Goal: Transaction & Acquisition: Purchase product/service

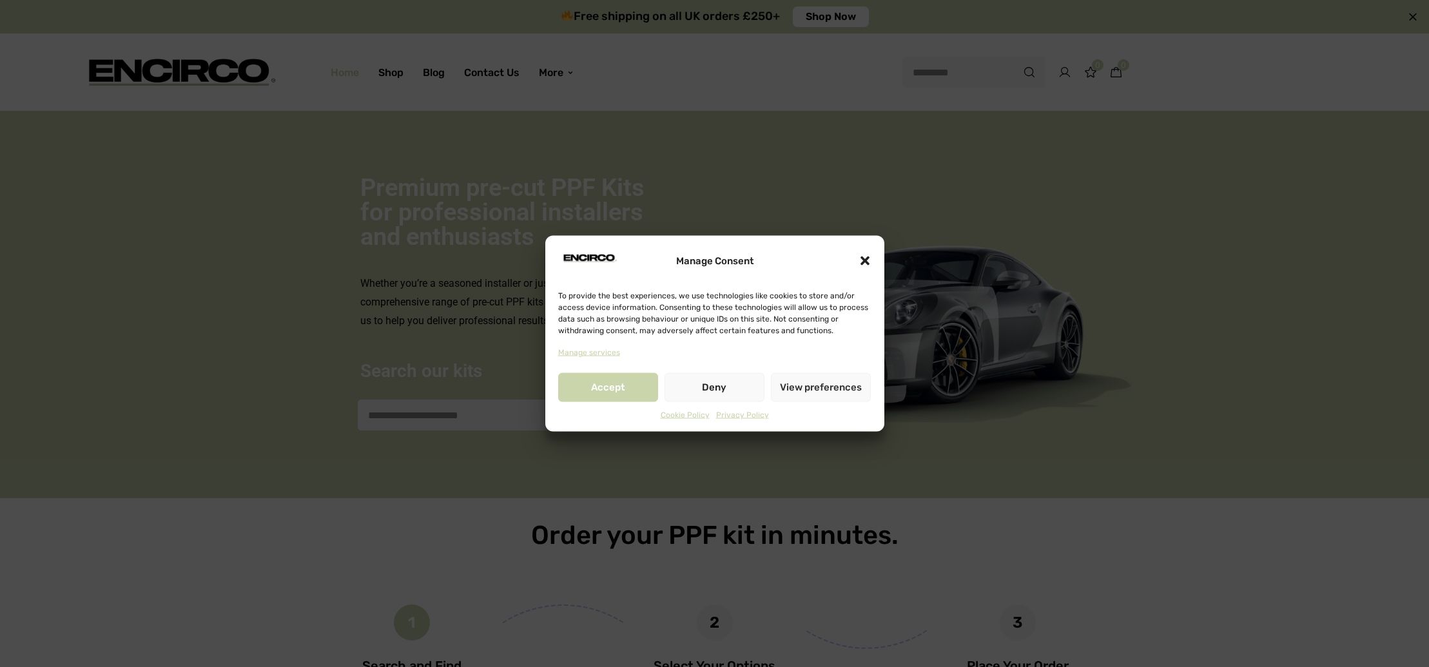
click at [866, 262] on icon "Close dialogue" at bounding box center [865, 261] width 9 height 9
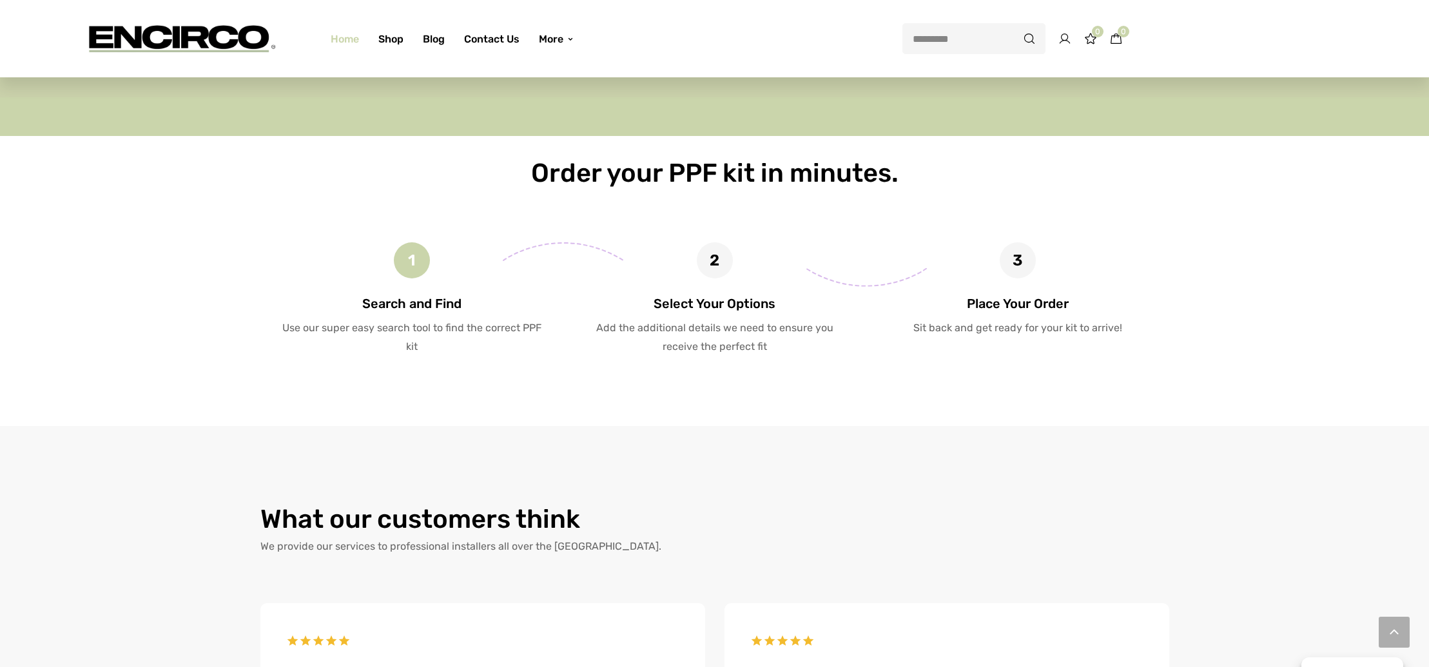
scroll to position [183, 0]
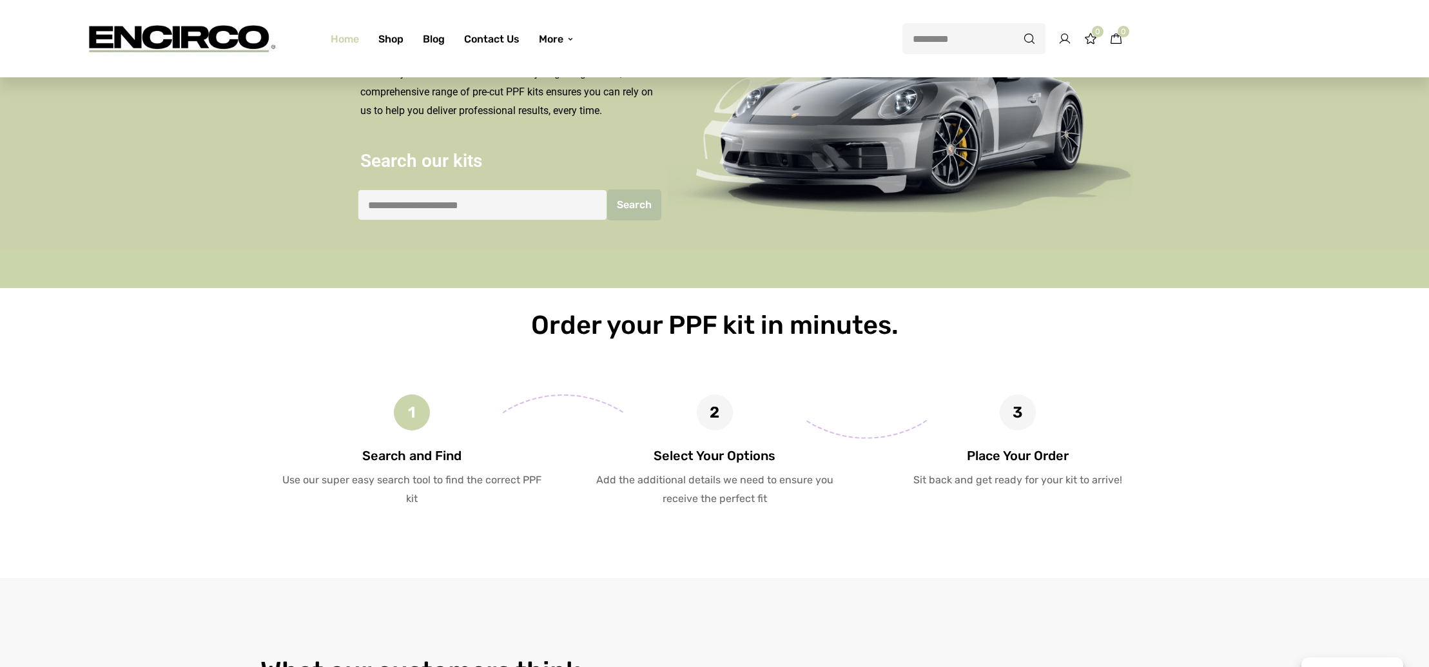
click at [436, 211] on input "search" at bounding box center [482, 205] width 249 height 31
click at [410, 415] on div "1" at bounding box center [412, 413] width 36 height 36
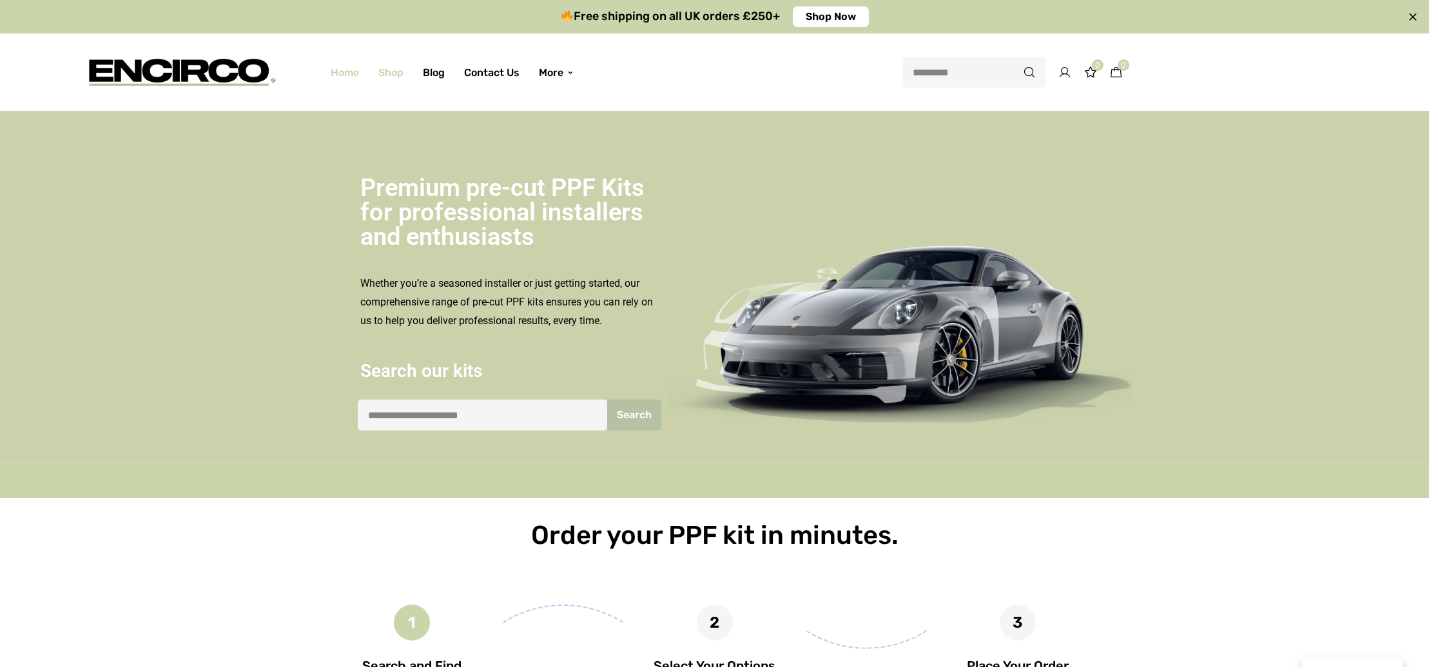
click at [391, 76] on link "Shop" at bounding box center [391, 73] width 44 height 46
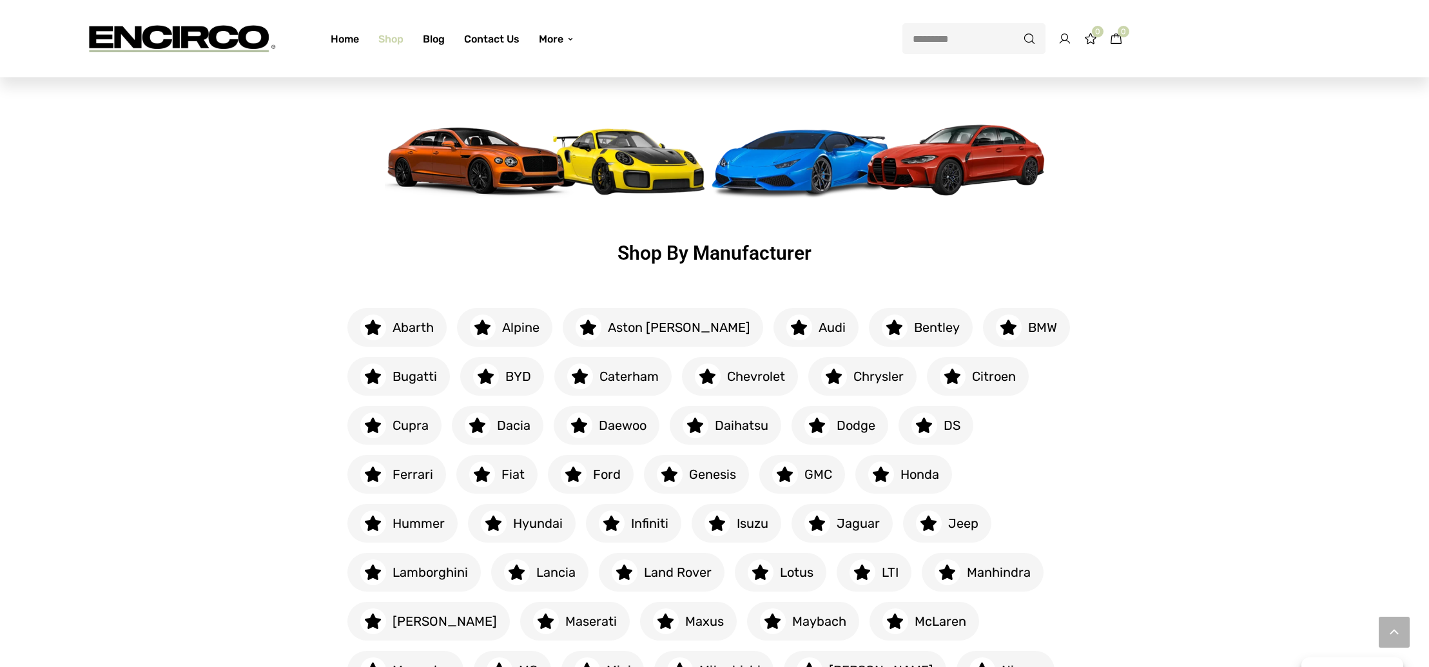
scroll to position [346, 0]
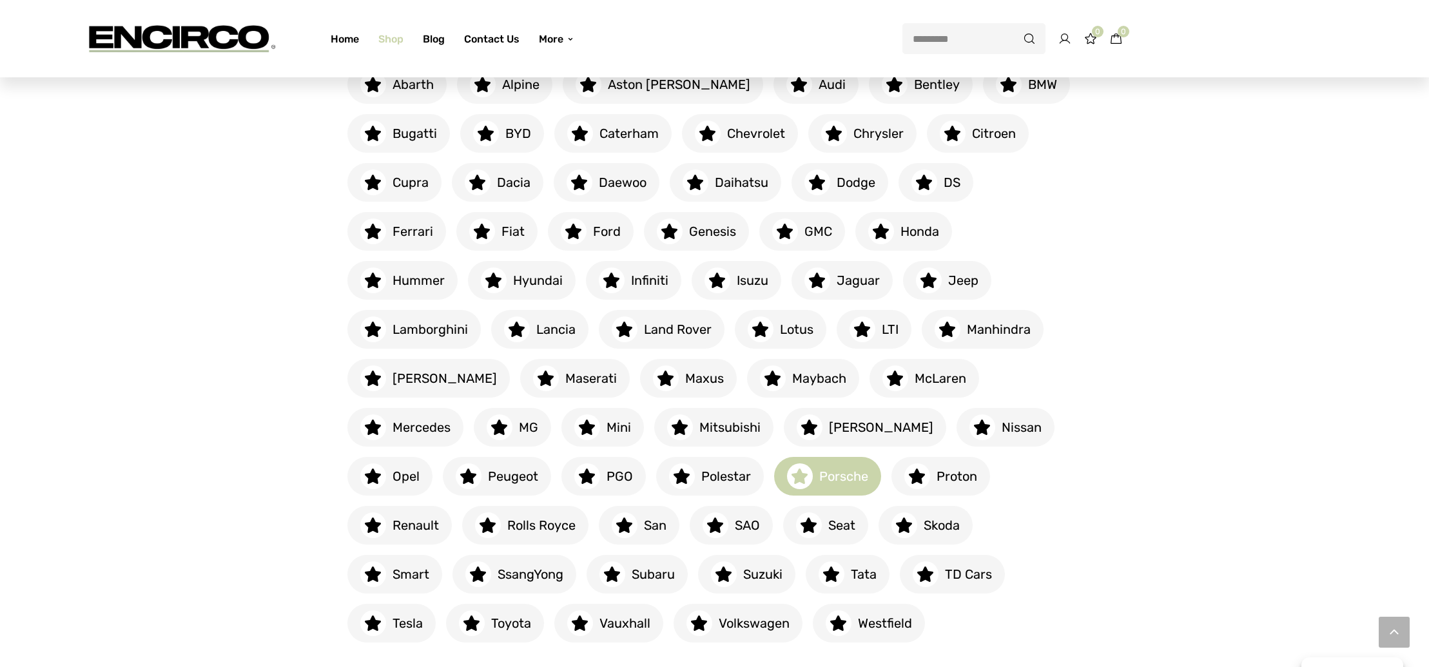
click at [813, 472] on h6 "Porsche" at bounding box center [840, 476] width 55 height 18
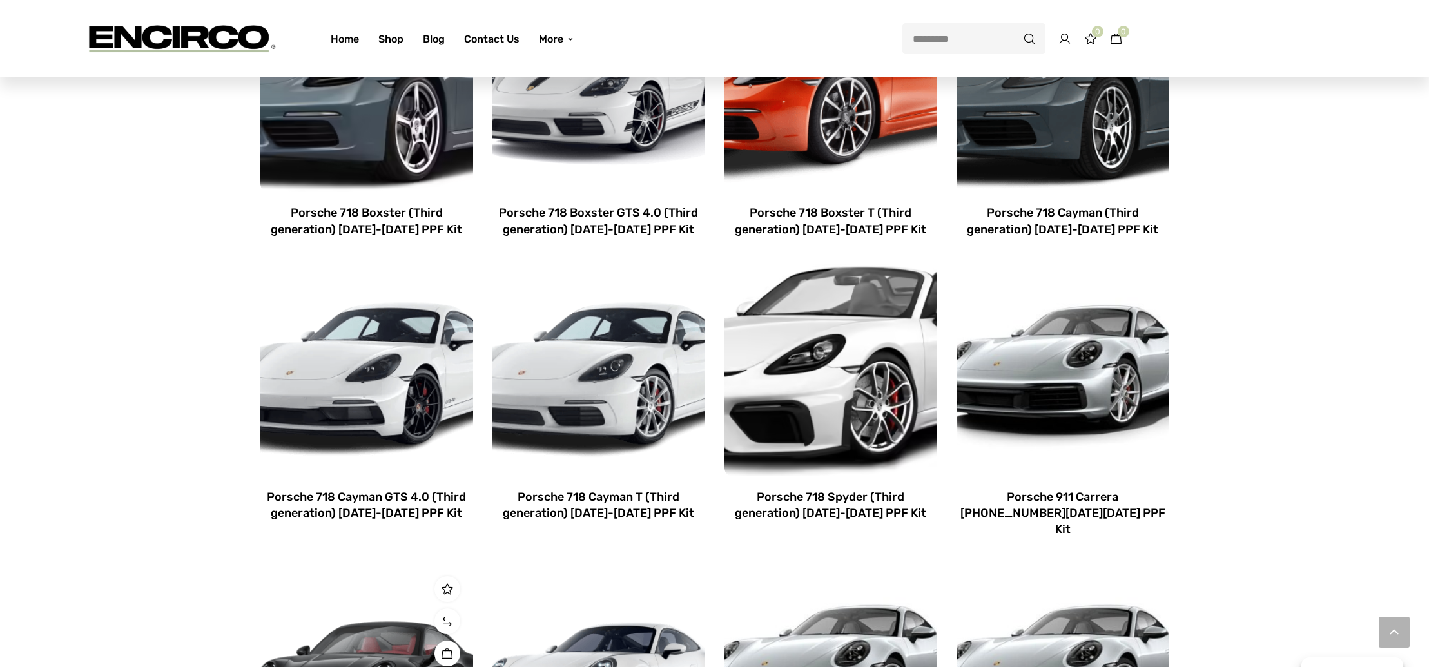
scroll to position [793, 0]
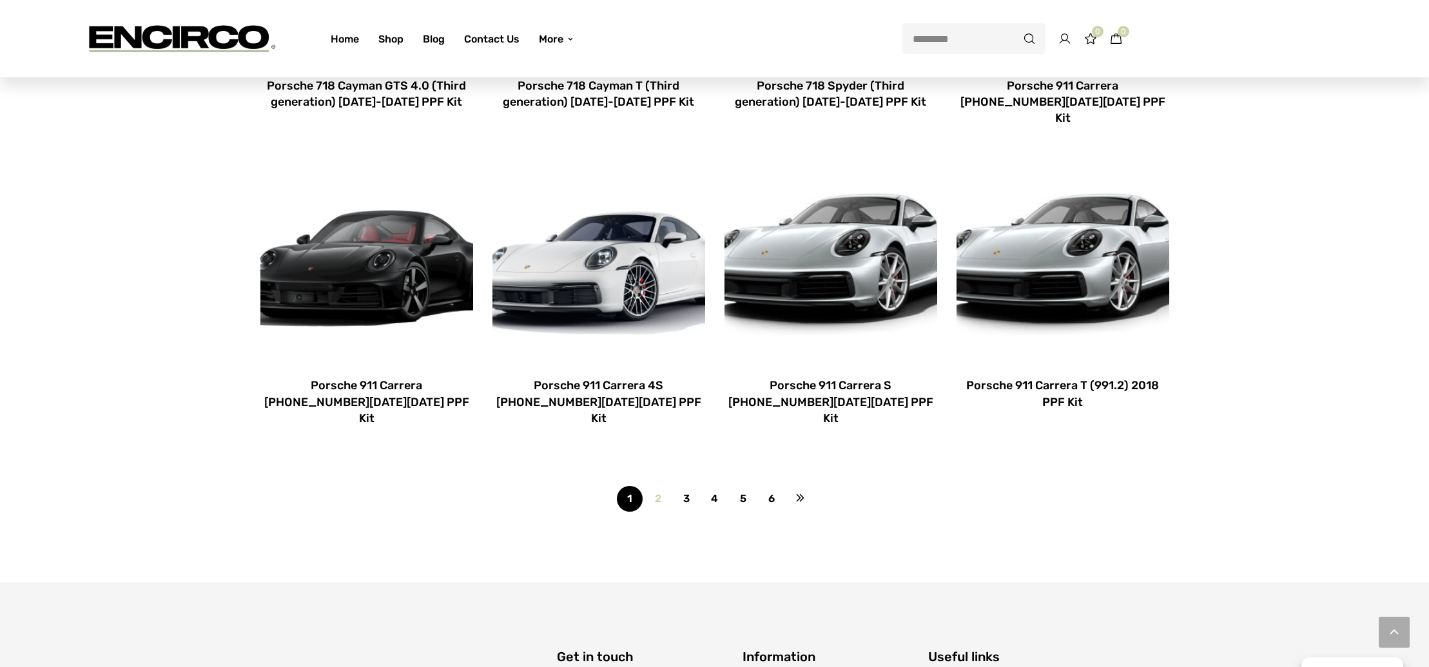
click at [656, 486] on link "2" at bounding box center [658, 499] width 26 height 26
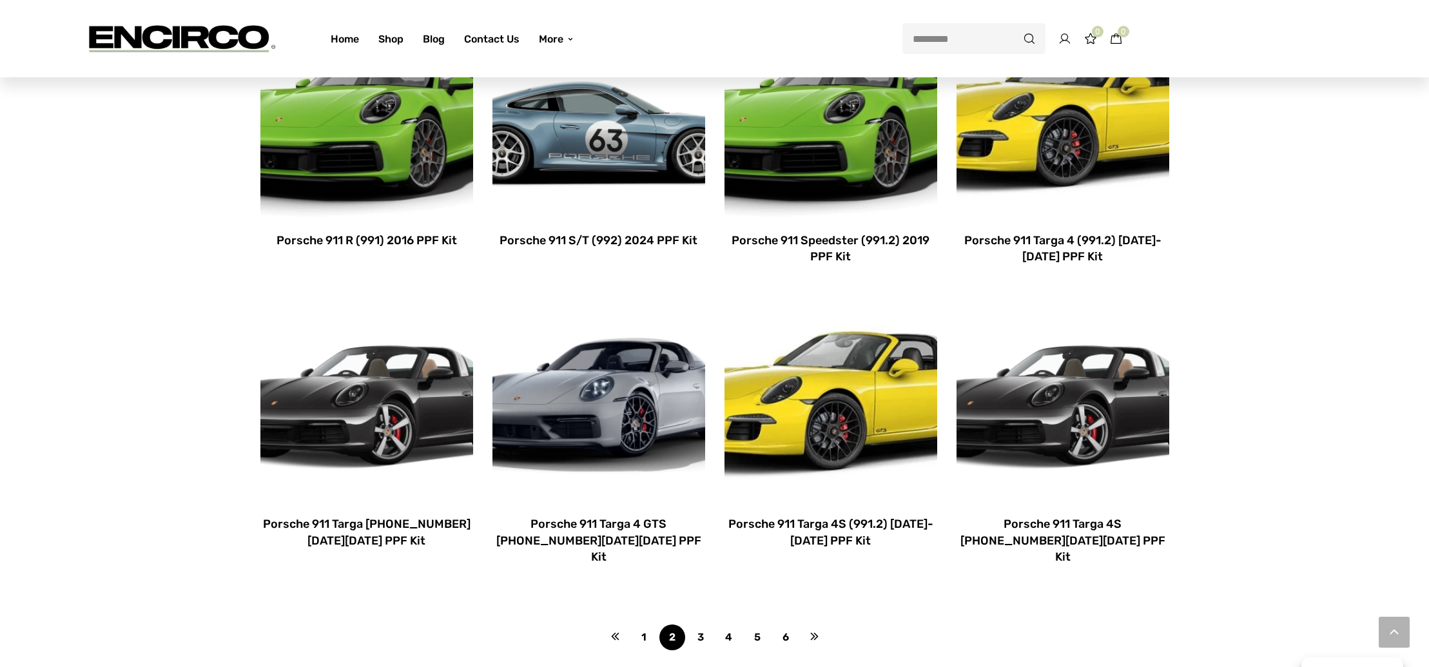
scroll to position [799, 0]
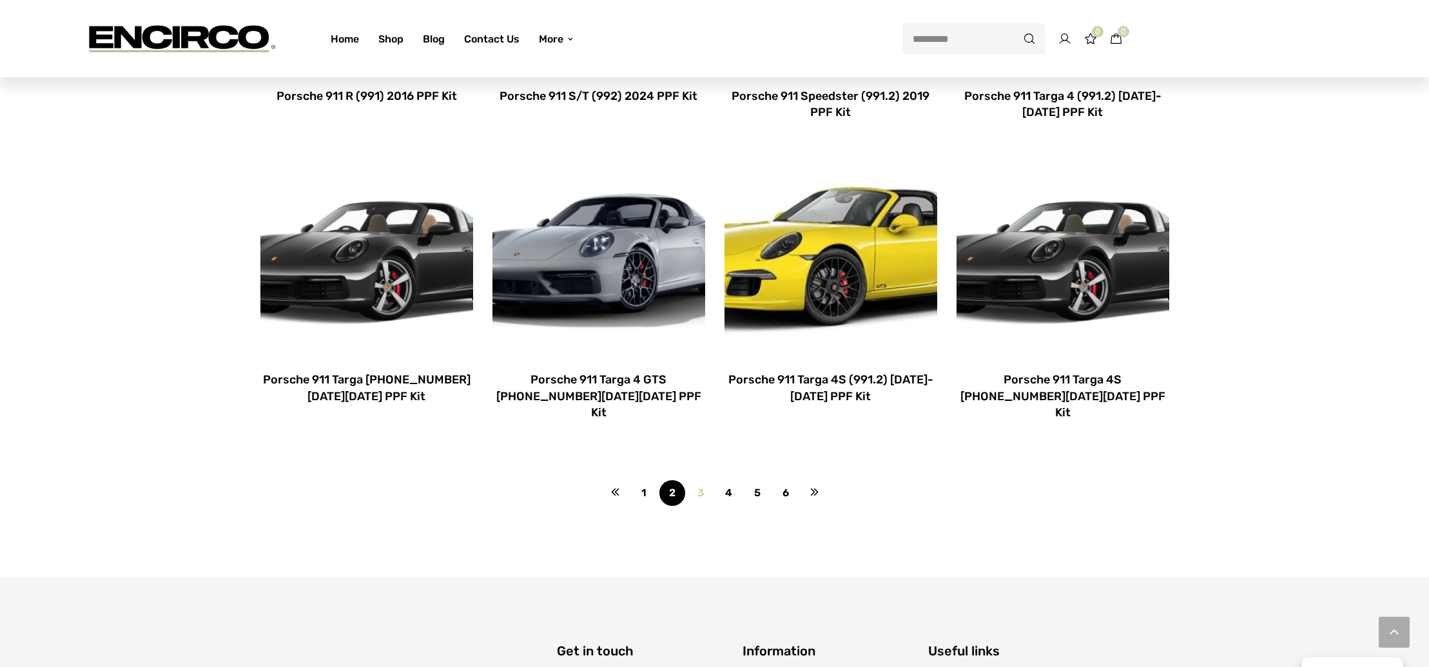
click at [699, 480] on link "3" at bounding box center [701, 493] width 26 height 26
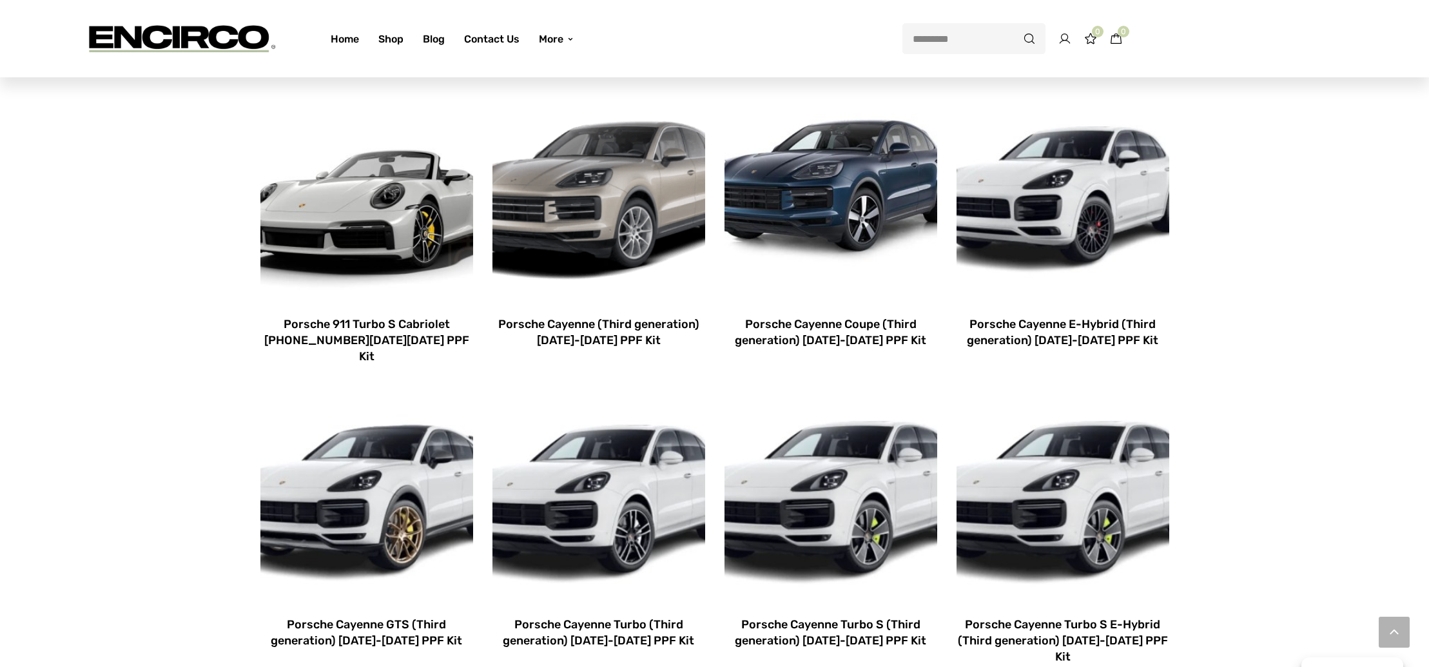
scroll to position [272, 0]
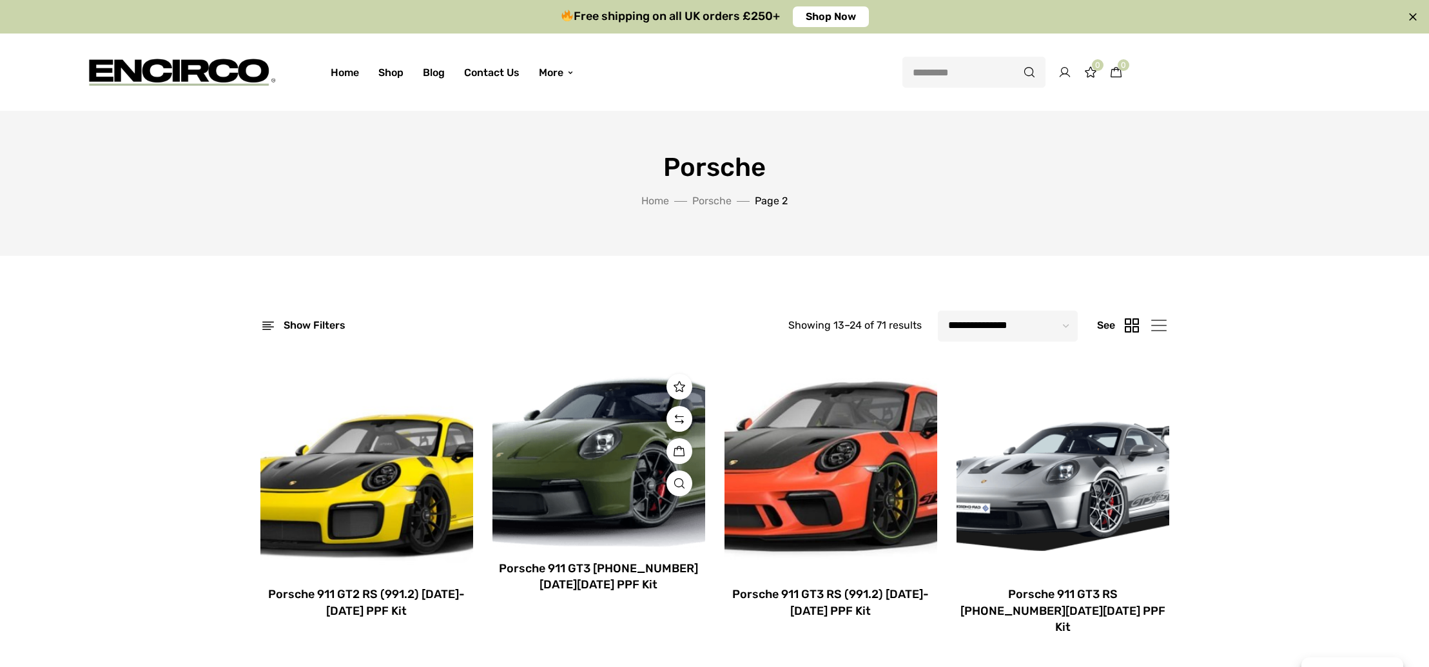
scroll to position [834, 0]
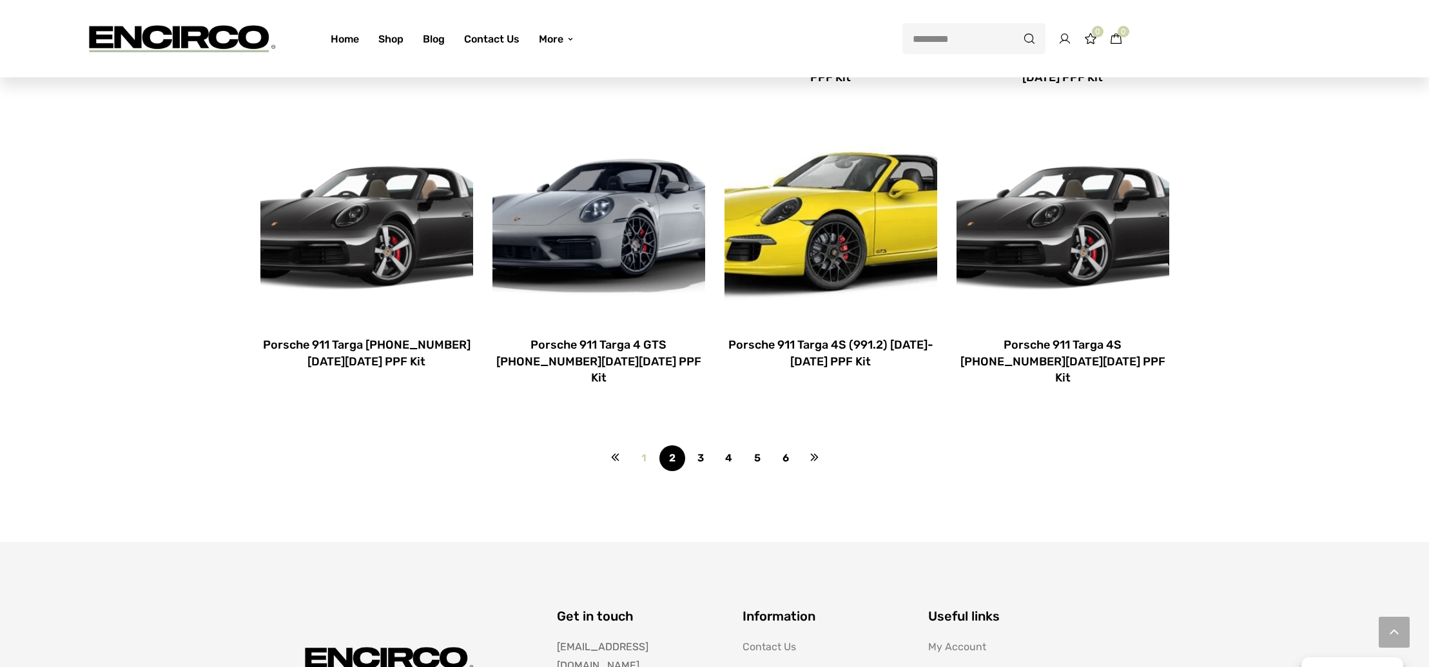
click at [650, 445] on link "1" at bounding box center [644, 458] width 26 height 26
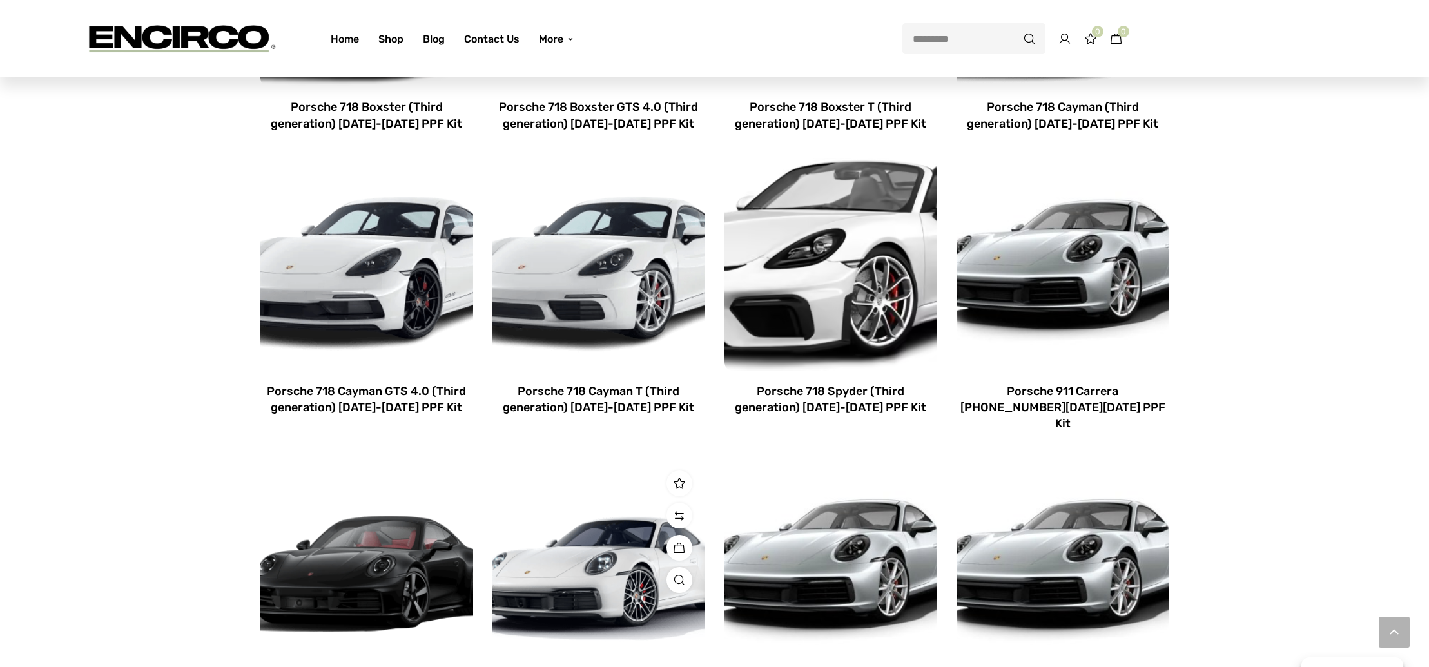
scroll to position [581, 0]
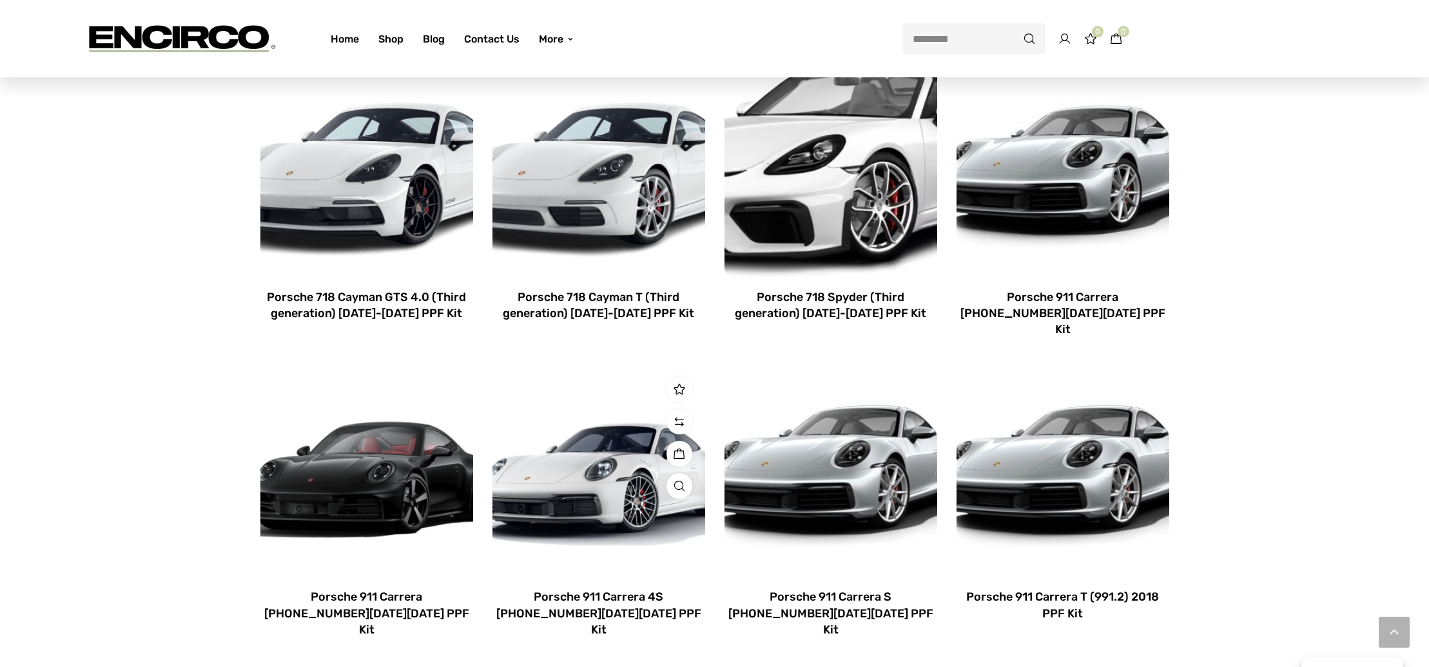
click at [567, 456] on img at bounding box center [599, 470] width 213 height 213
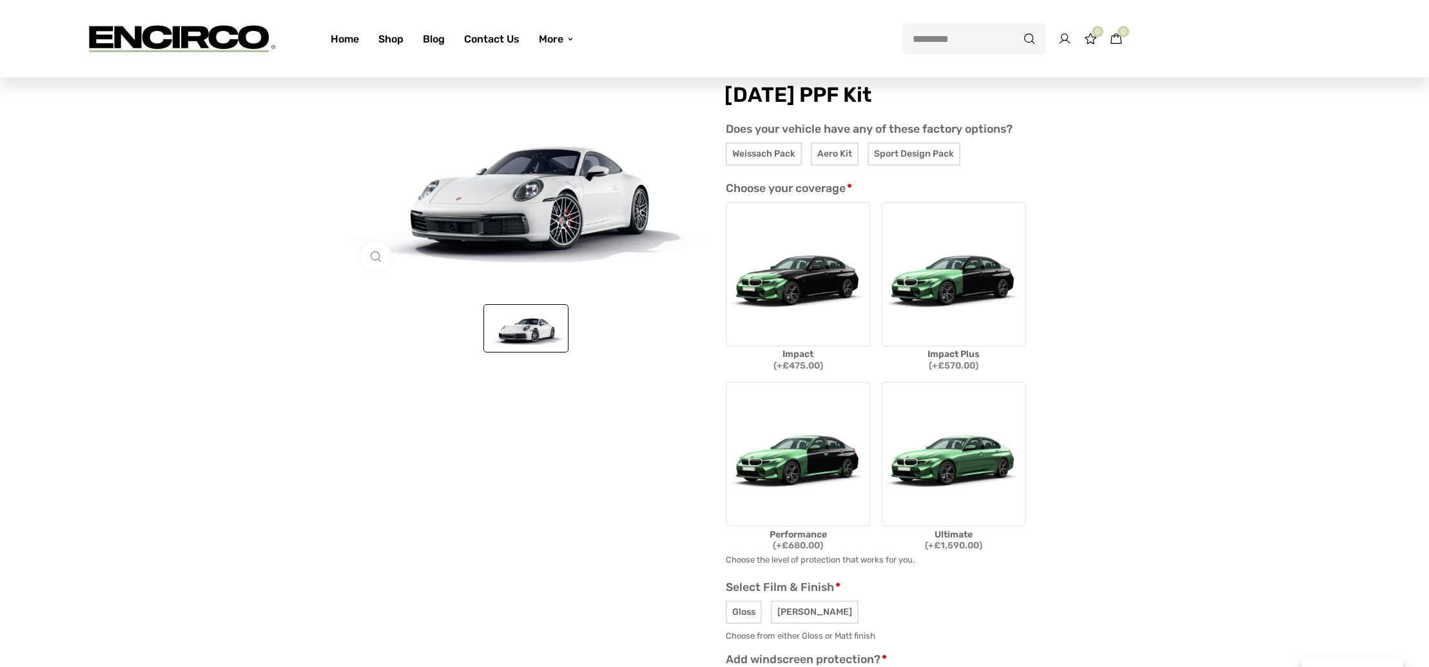
scroll to position [271, 0]
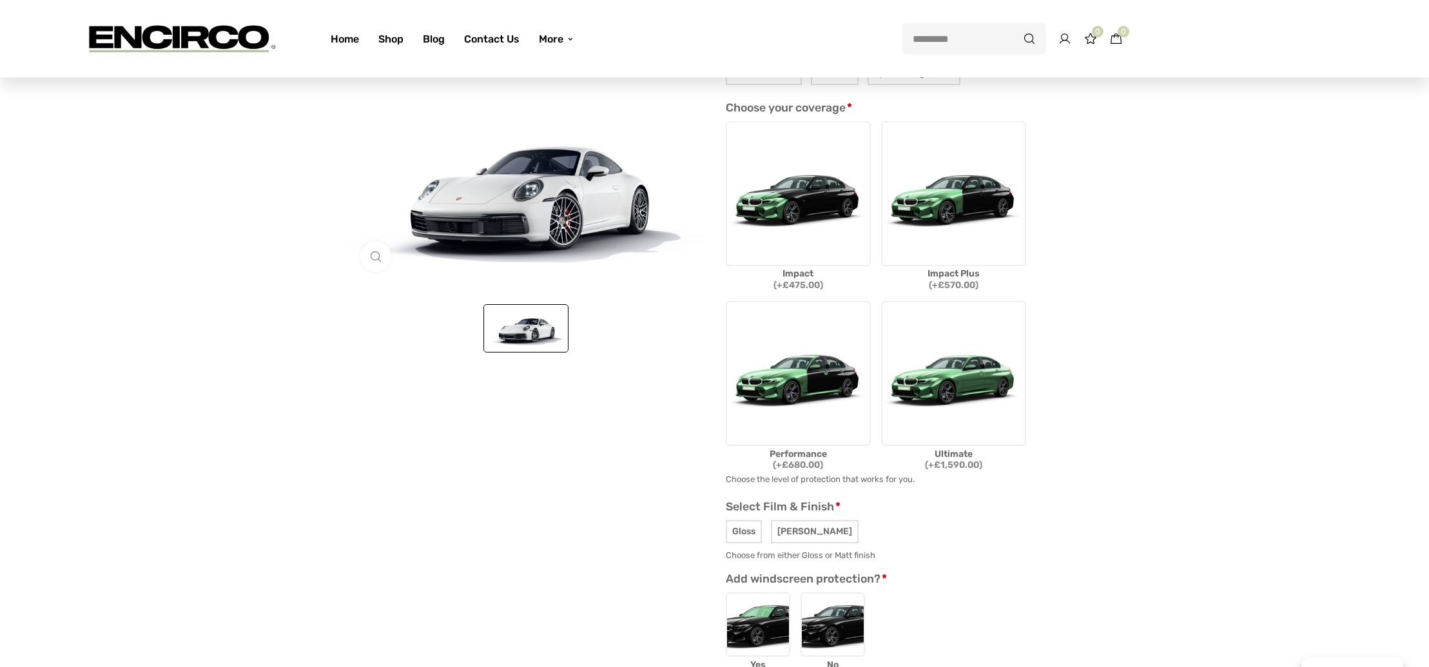
click at [788, 353] on img at bounding box center [798, 373] width 145 height 145
click at [766, 357] on div at bounding box center [798, 373] width 145 height 145
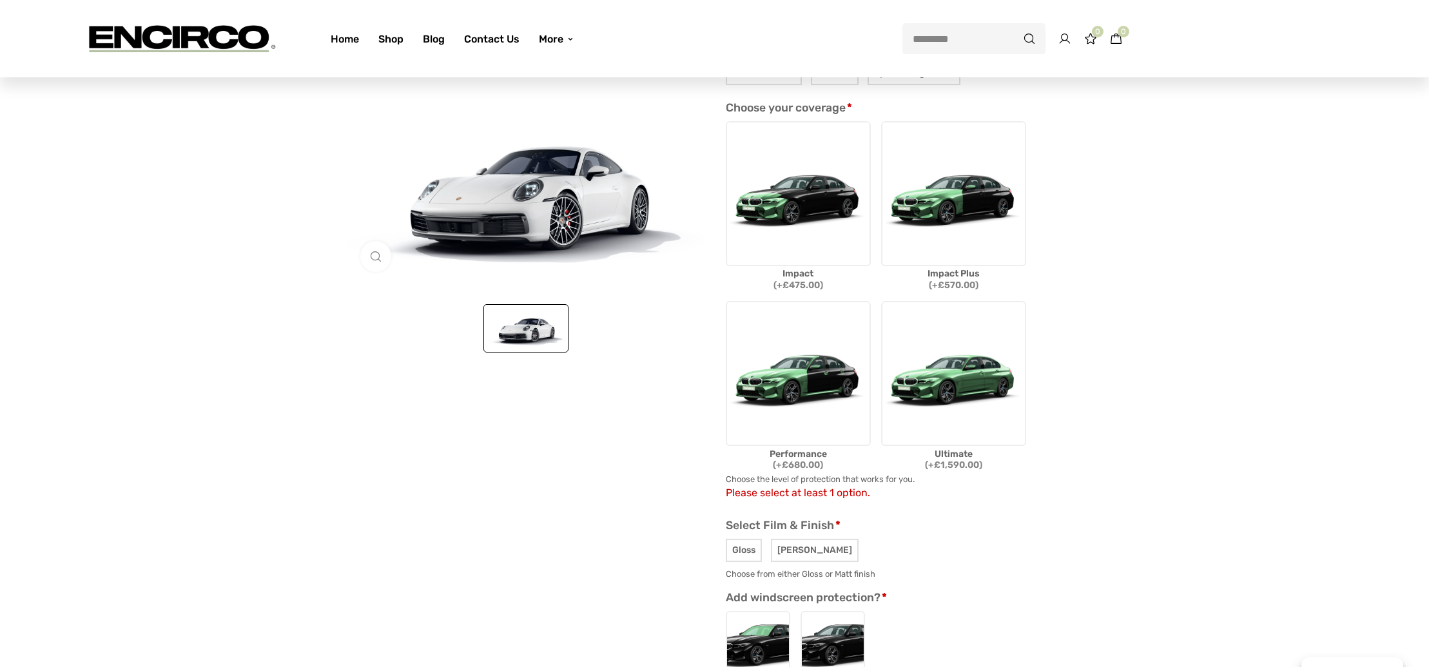
click at [766, 357] on img at bounding box center [798, 373] width 145 height 145
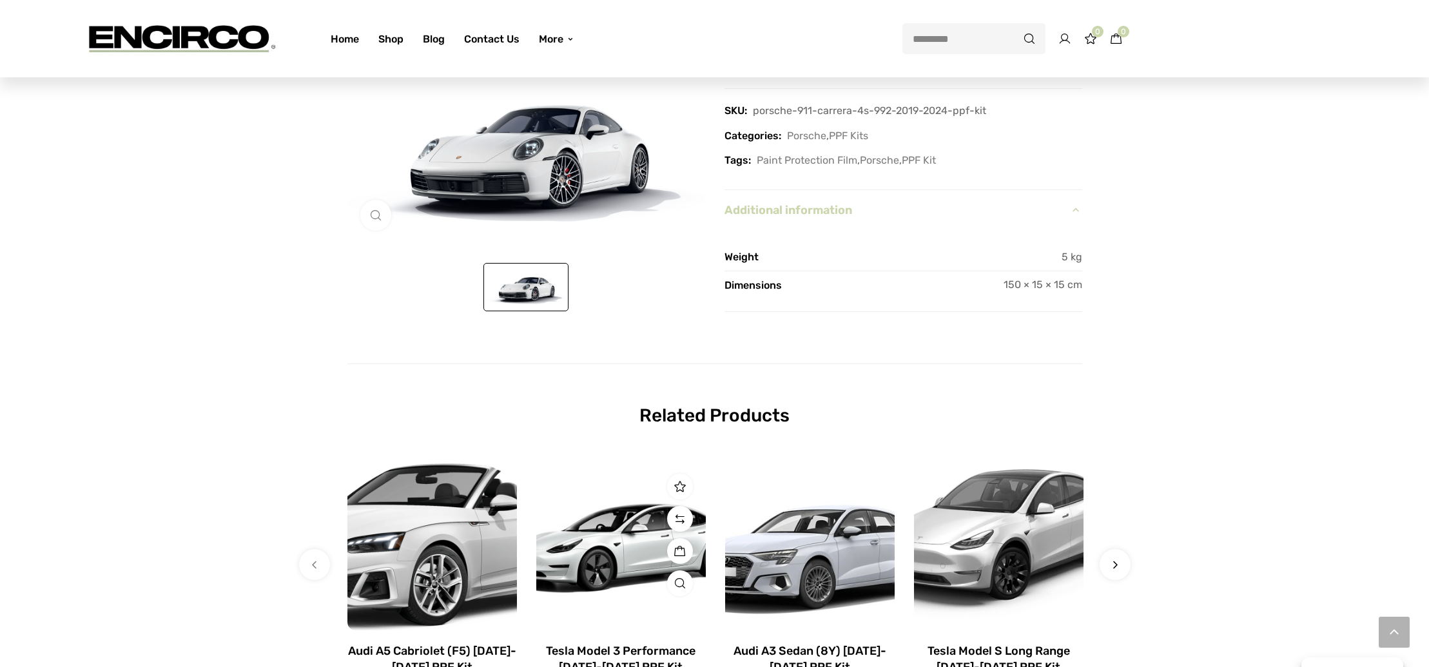
scroll to position [1676, 0]
